Goal: Information Seeking & Learning: Learn about a topic

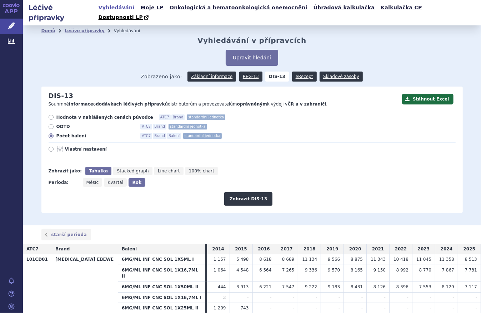
scroll to position [121, 0]
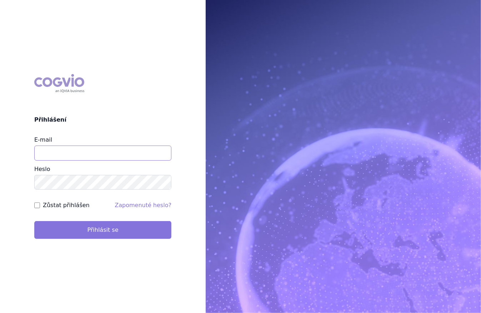
type input "marek_sebrle@accord-healthcare.com"
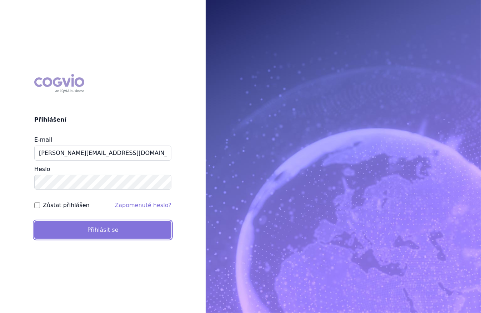
click at [113, 234] on button "Přihlásit se" at bounding box center [102, 230] width 137 height 18
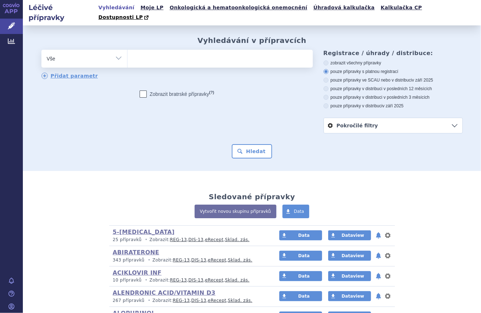
select select "filter-atc-group"
click at [41, 50] on select "Vše Přípravek/SUKL kód MAH VPOIS ATC/Aktivní látka Léková forma Síla" at bounding box center [84, 58] width 86 height 16
click at [175, 50] on ul at bounding box center [220, 57] width 185 height 15
click at [128, 49] on select at bounding box center [127, 58] width 0 height 18
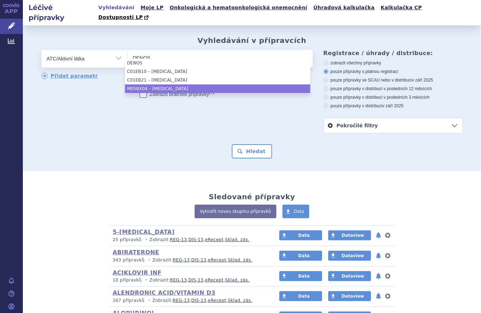
type input "DENOS"
select select "M05BX04"
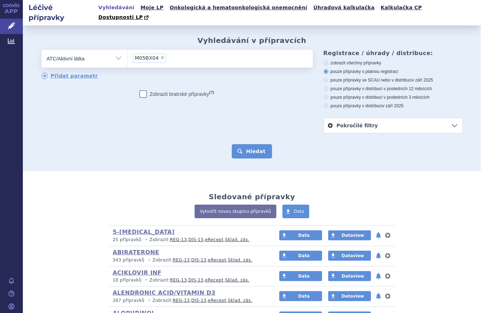
click at [261, 145] on button "Hledat" at bounding box center [252, 151] width 40 height 14
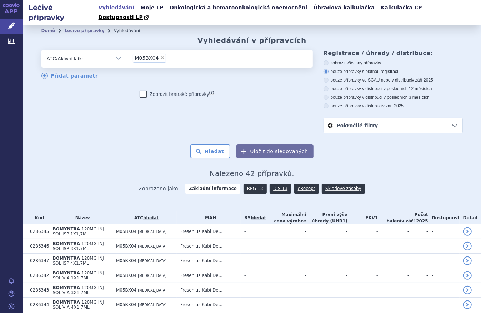
click at [246, 183] on link "REG-13" at bounding box center [255, 188] width 23 height 10
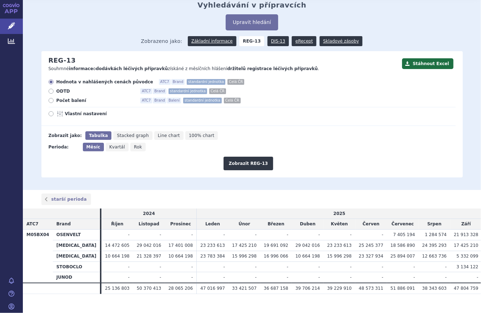
scroll to position [36, 0]
click at [249, 156] on button "Zobrazit REG-13" at bounding box center [249, 163] width 50 height 14
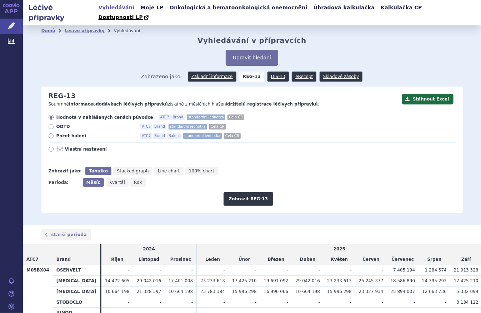
scroll to position [32, 0]
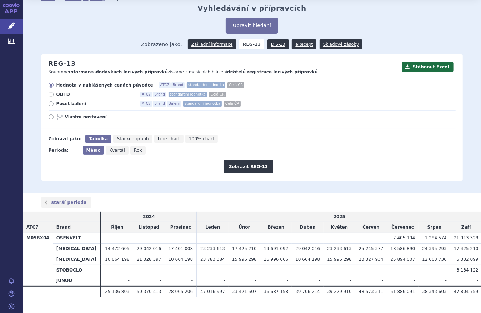
drag, startPoint x: 68, startPoint y: 97, endPoint x: 99, endPoint y: 111, distance: 33.9
click at [68, 97] on div "Hodnota v nahlášených cenách původce ATC7 Brand standardní jednotka Celá ČR ODT…" at bounding box center [248, 105] width 414 height 47
click at [54, 101] on label "Počet balení ATC7 Brand Balení standardní jednotka Celá ČR" at bounding box center [252, 104] width 407 height 6
click at [54, 102] on input "Počet balení ATC7 Brand Balení standardní jednotka Celá ČR" at bounding box center [51, 104] width 5 height 5
radio input "true"
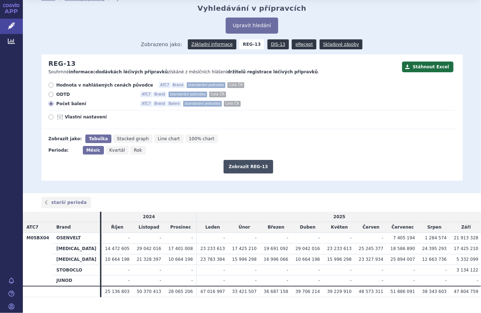
click at [258, 160] on button "Zobrazit REG-13" at bounding box center [249, 167] width 50 height 14
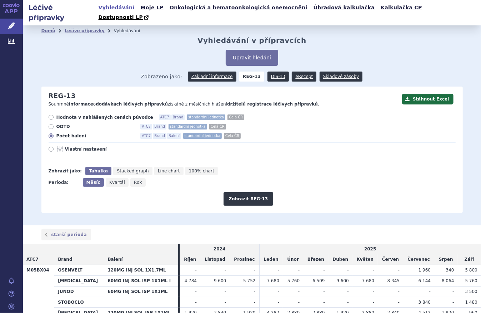
scroll to position [46, 0]
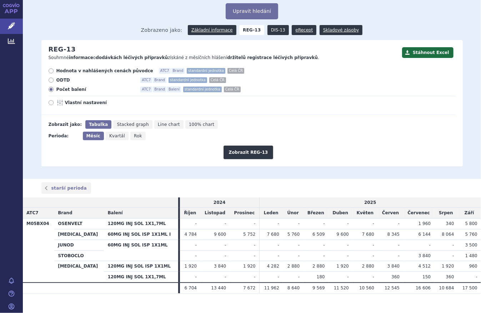
click at [273, 25] on link "DIS-13" at bounding box center [278, 30] width 21 height 10
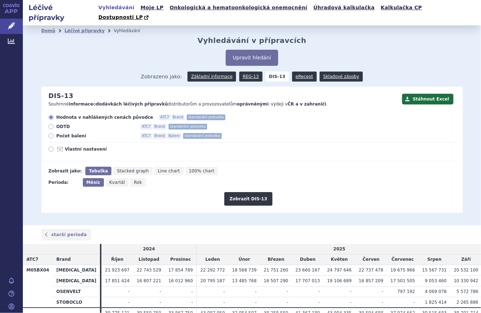
click at [71, 133] on span "Počet balení" at bounding box center [95, 136] width 79 height 6
click at [54, 134] on input "Počet balení ATC7 Brand Balení standardní jednotka" at bounding box center [51, 136] width 5 height 5
radio input "true"
click at [250, 192] on button "Zobrazit DIS-13" at bounding box center [248, 199] width 48 height 14
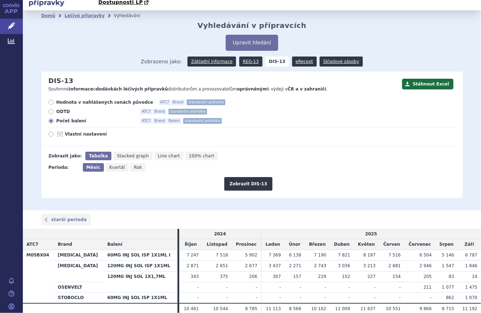
scroll to position [36, 0]
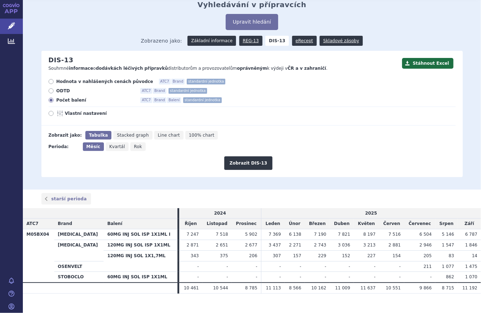
click at [224, 36] on link "Základní informace" at bounding box center [212, 41] width 49 height 10
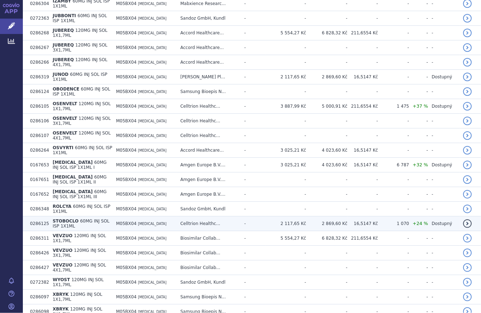
scroll to position [373, 0]
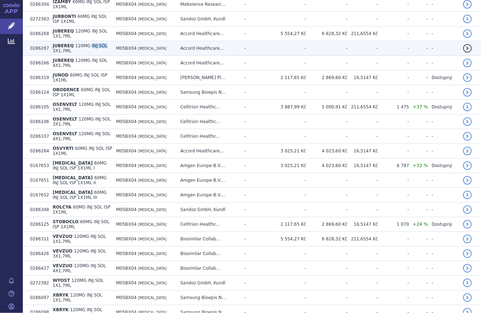
drag, startPoint x: 84, startPoint y: 34, endPoint x: 99, endPoint y: 35, distance: 14.7
click at [99, 43] on span "120MG INJ SOL 3X1,7ML" at bounding box center [80, 48] width 55 height 10
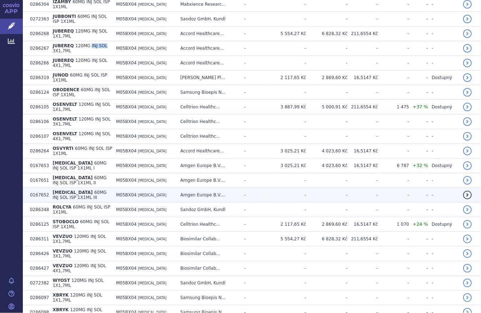
copy span "INJ SOL"
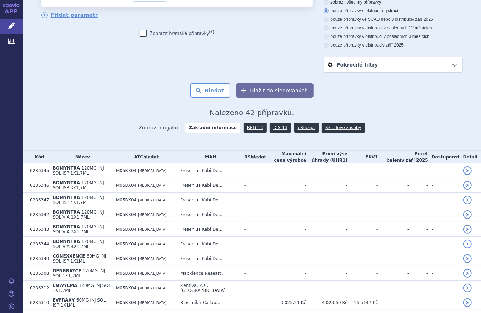
scroll to position [97, 0]
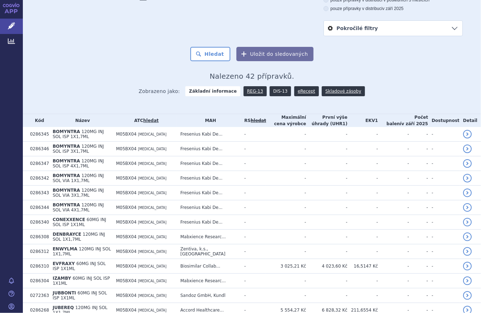
click at [270, 86] on link "DIS-13" at bounding box center [280, 91] width 21 height 10
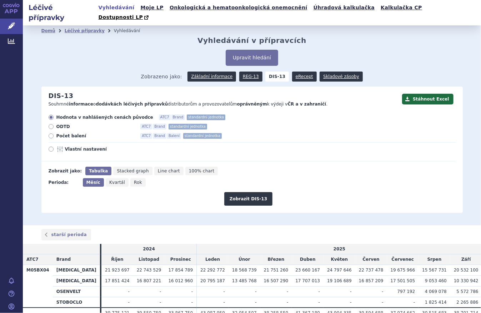
scroll to position [25, 0]
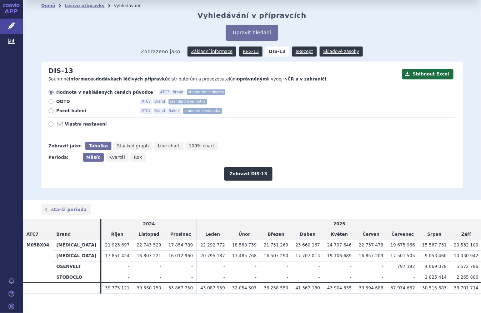
click at [78, 108] on span "Počet balení" at bounding box center [95, 111] width 79 height 6
click at [54, 109] on input "Počet balení ATC7 Brand Balení standardní jednotka" at bounding box center [51, 111] width 5 height 5
radio input "true"
click at [257, 167] on button "Zobrazit DIS-13" at bounding box center [248, 174] width 48 height 14
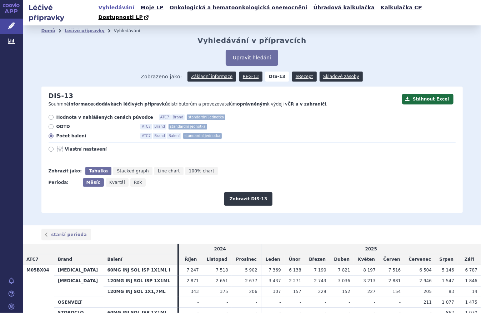
scroll to position [36, 0]
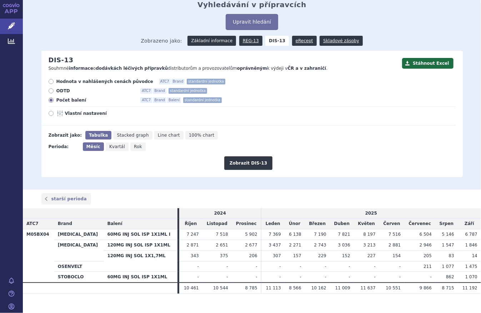
click at [218, 36] on link "Základní informace" at bounding box center [212, 41] width 49 height 10
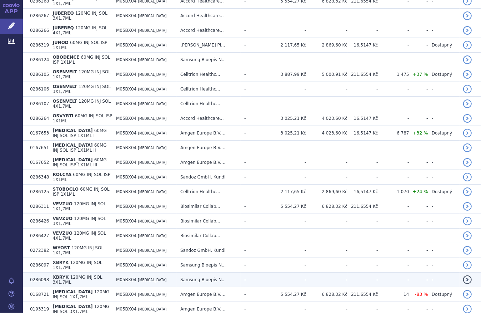
scroll to position [373, 0]
